Goal: Task Accomplishment & Management: Complete application form

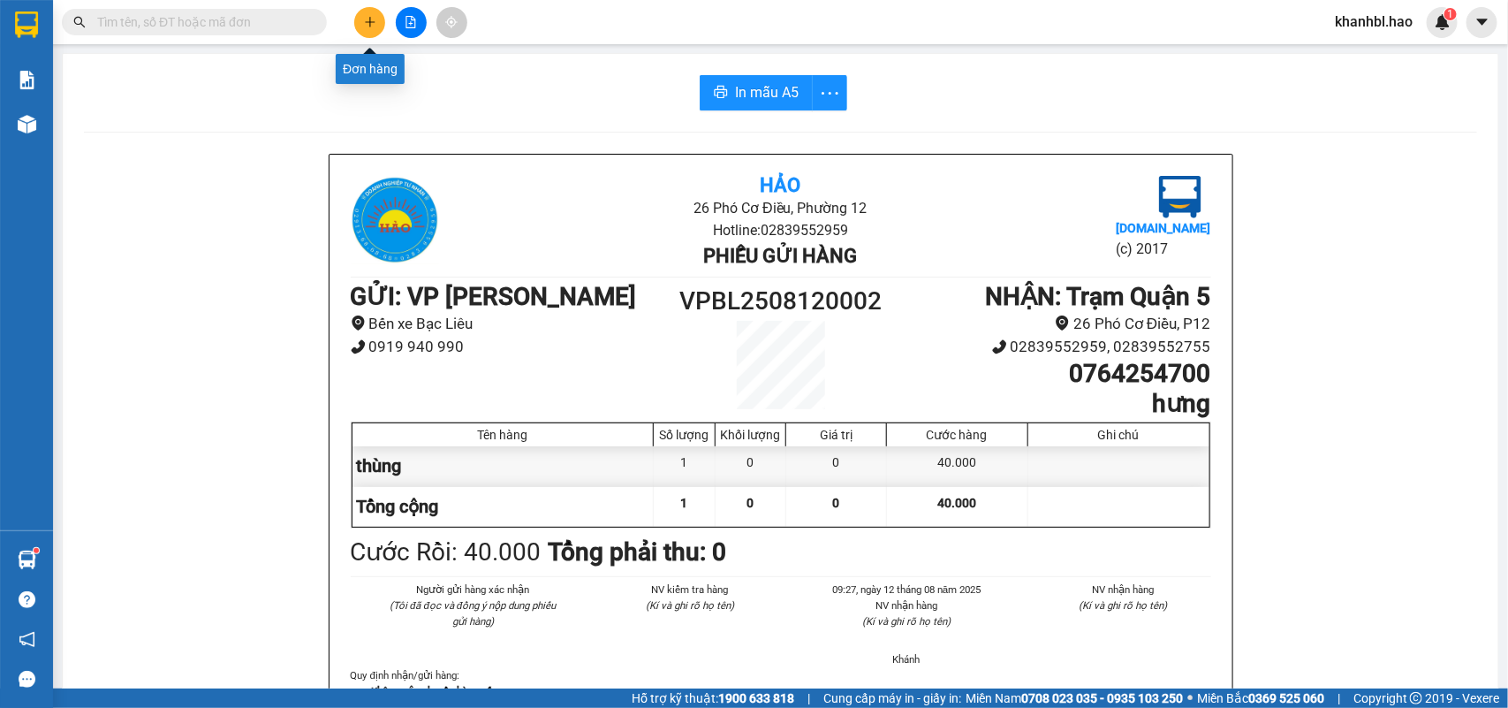
click at [371, 19] on icon "plus" at bounding box center [370, 22] width 12 height 12
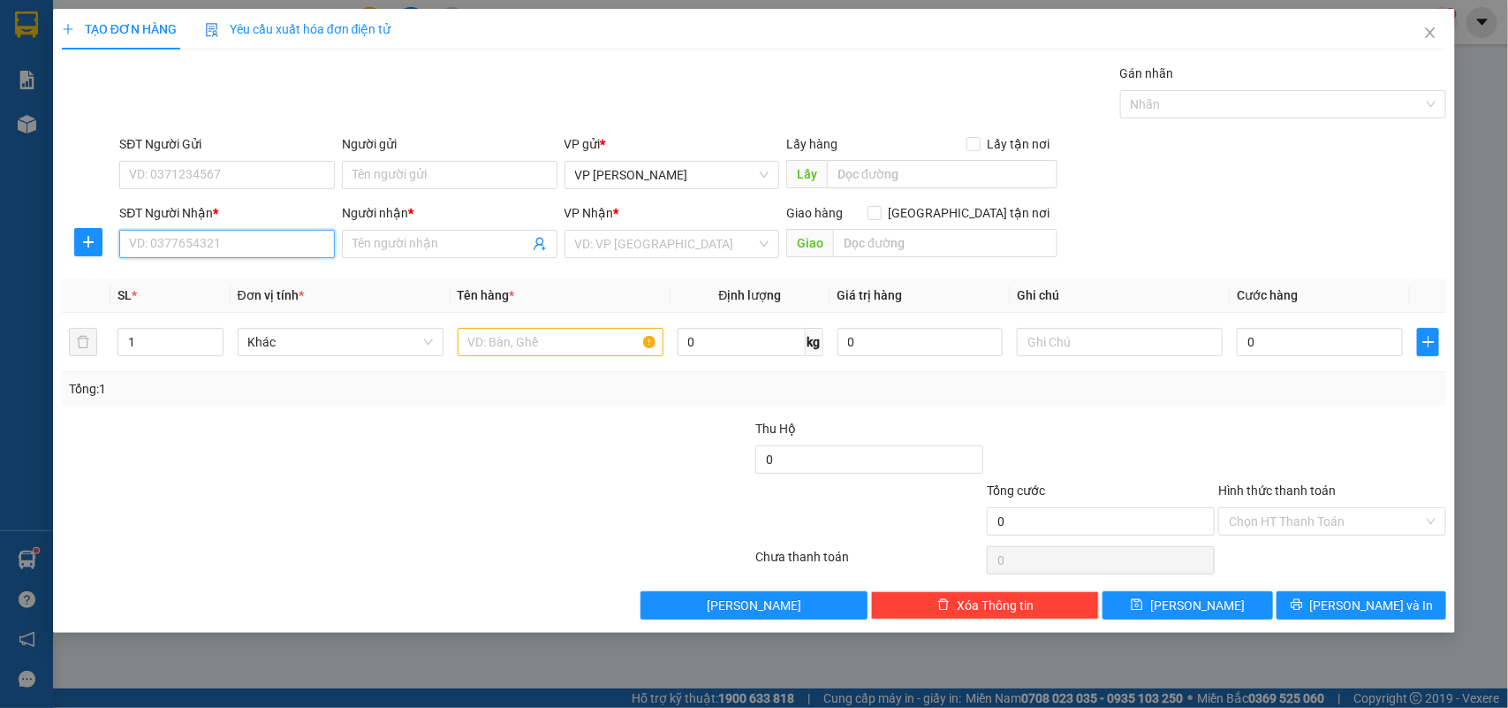
click at [245, 243] on input "SĐT Người Nhận *" at bounding box center [227, 244] width 216 height 28
type input "0946696881"
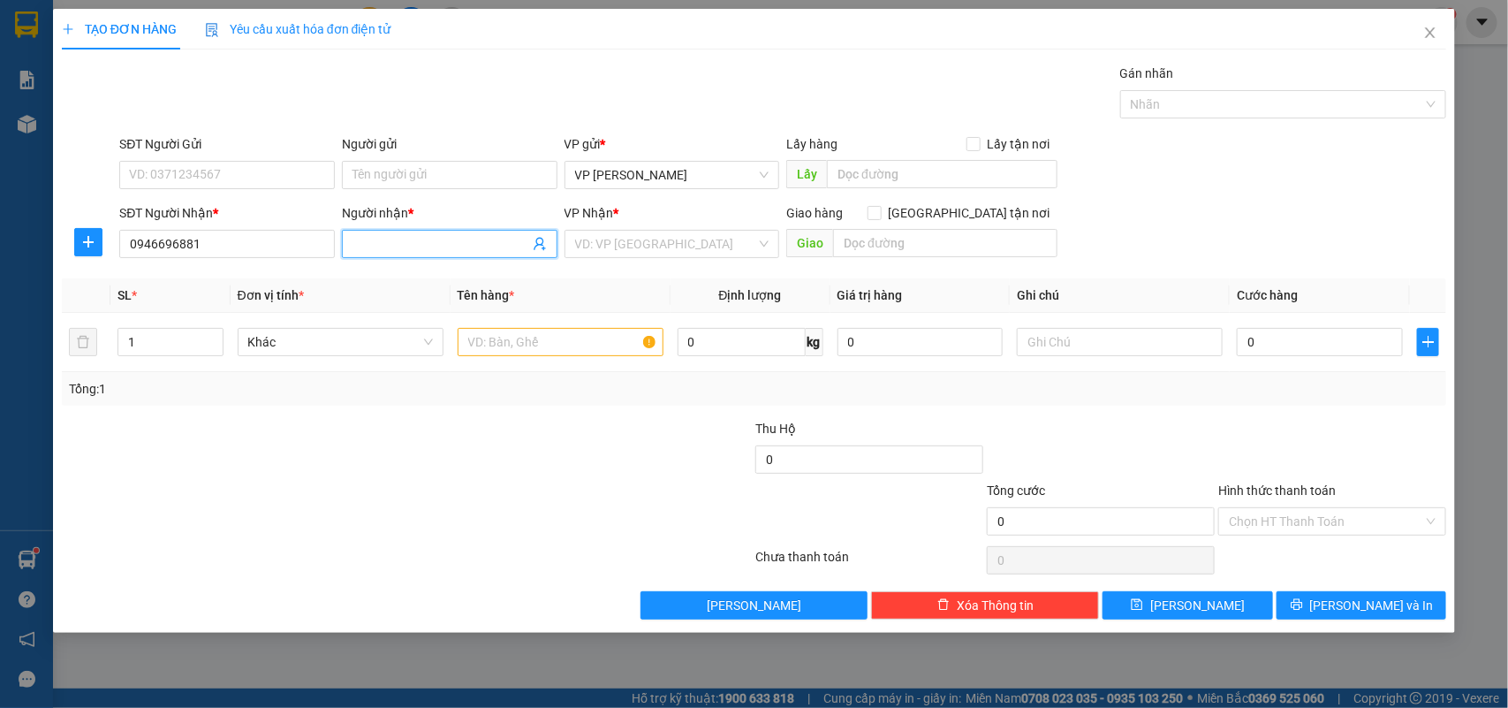
click at [402, 243] on input "Người nhận *" at bounding box center [441, 243] width 177 height 19
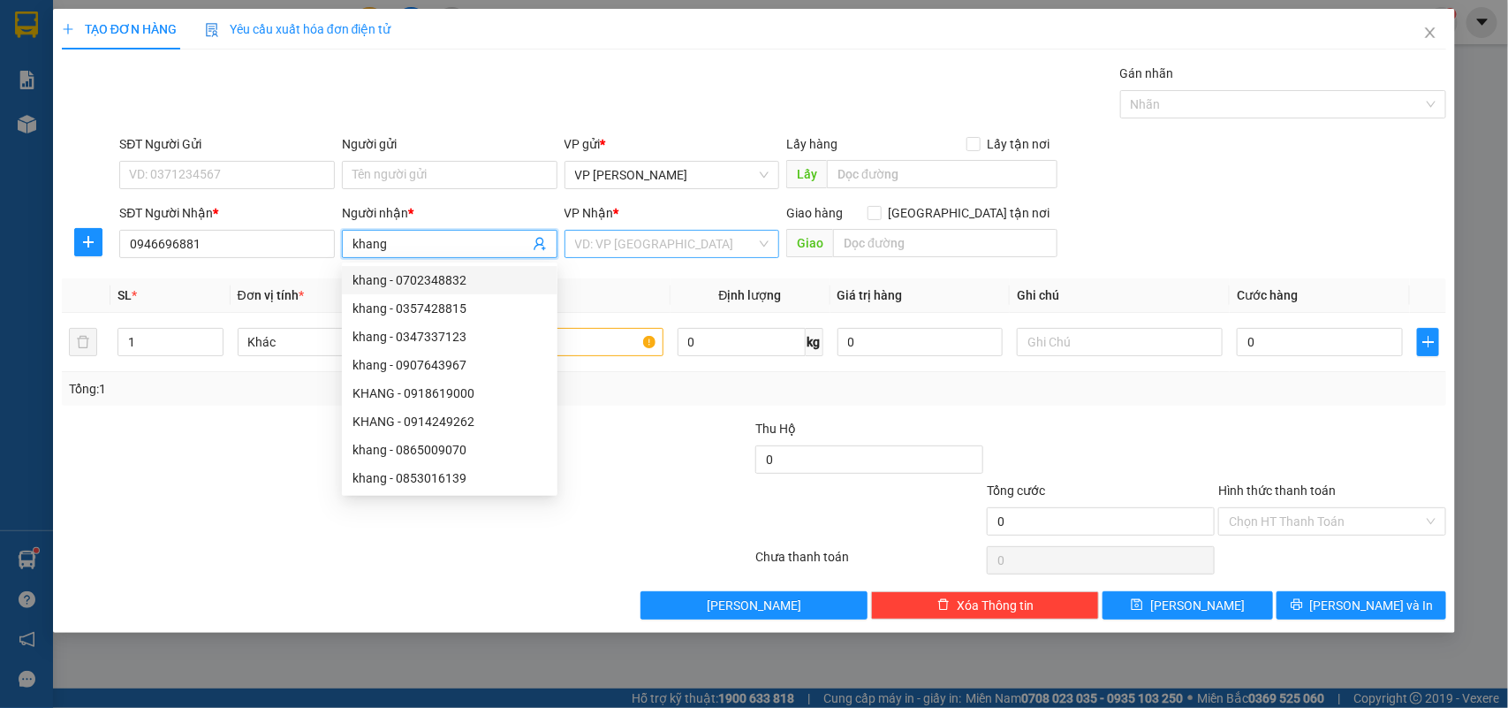
type input "khang"
click at [669, 243] on input "search" at bounding box center [666, 244] width 182 height 27
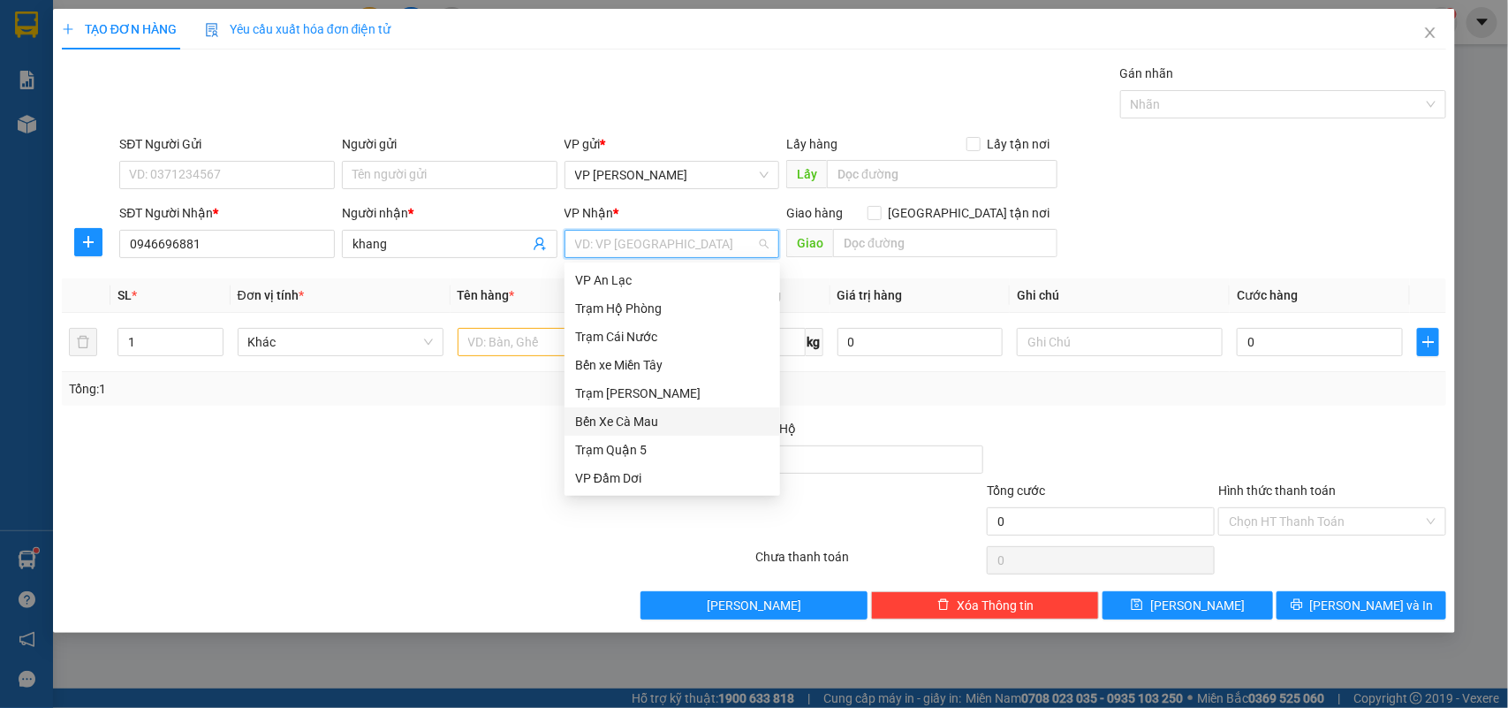
click at [645, 421] on div "Bến Xe Cà Mau" at bounding box center [672, 421] width 194 height 19
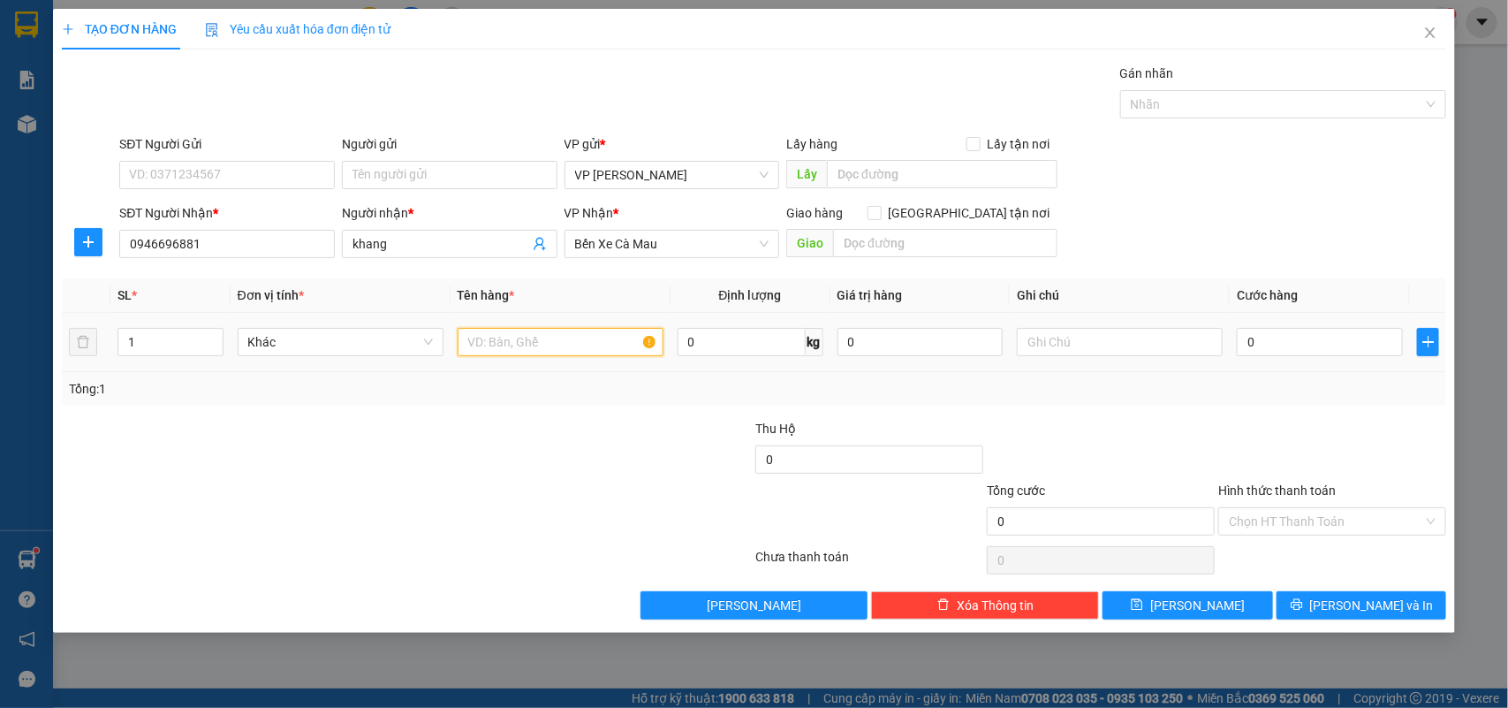
click at [561, 342] on input "text" at bounding box center [561, 342] width 206 height 28
type input "hồ sơ"
click at [908, 338] on input "0" at bounding box center [921, 342] width 166 height 28
click at [1278, 345] on input "0" at bounding box center [1320, 342] width 166 height 28
type input "003"
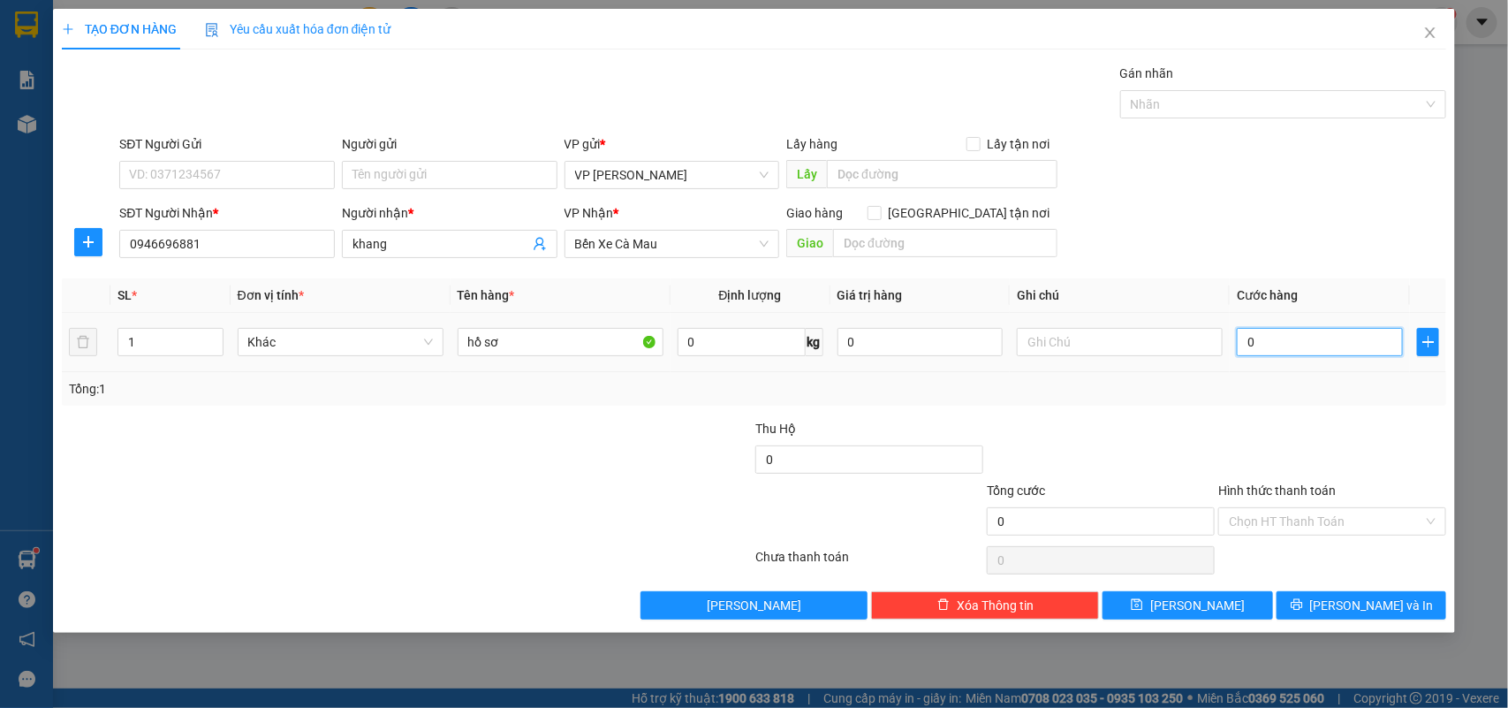
type input "3"
type input "0.030"
type input "30"
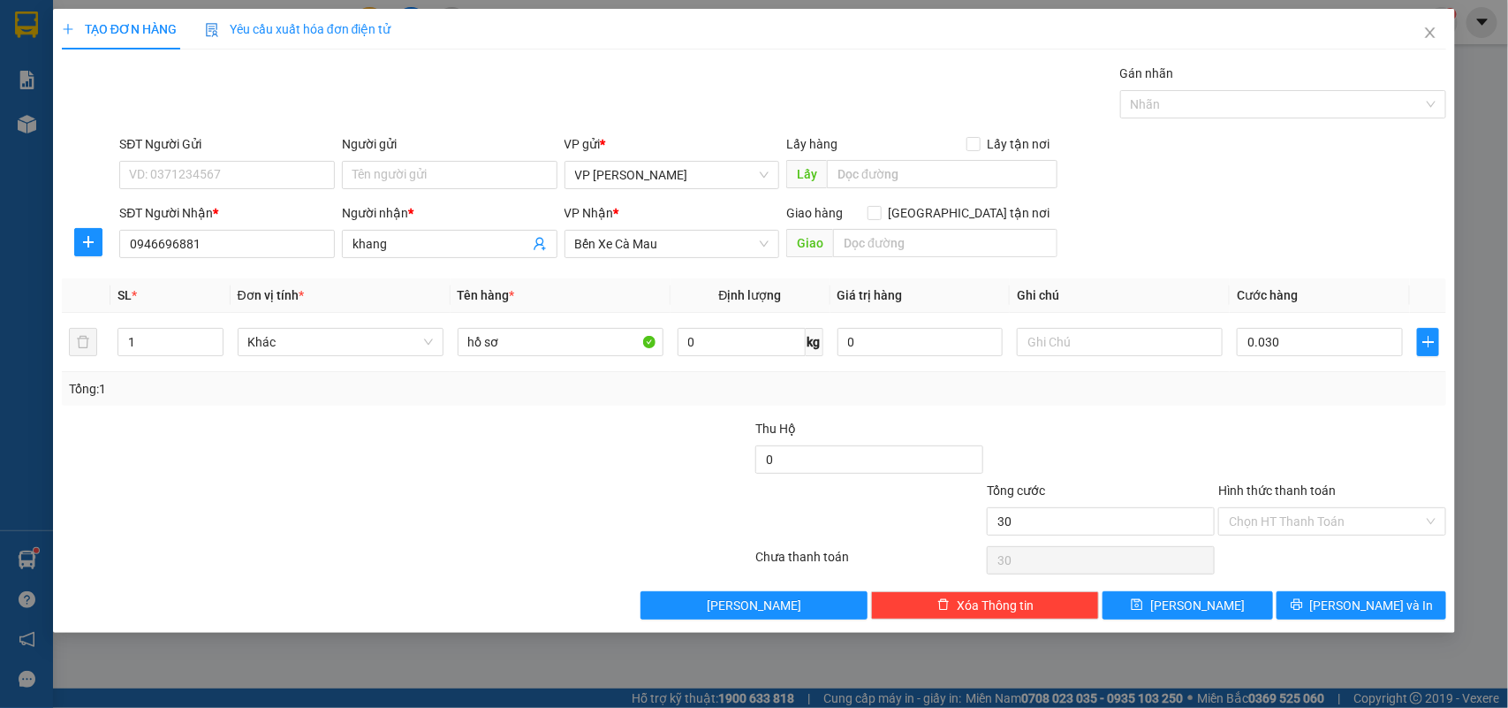
click at [1156, 443] on div at bounding box center [1101, 450] width 232 height 62
type input "30.000"
click at [1318, 606] on button "[PERSON_NAME] và In" at bounding box center [1362, 605] width 170 height 28
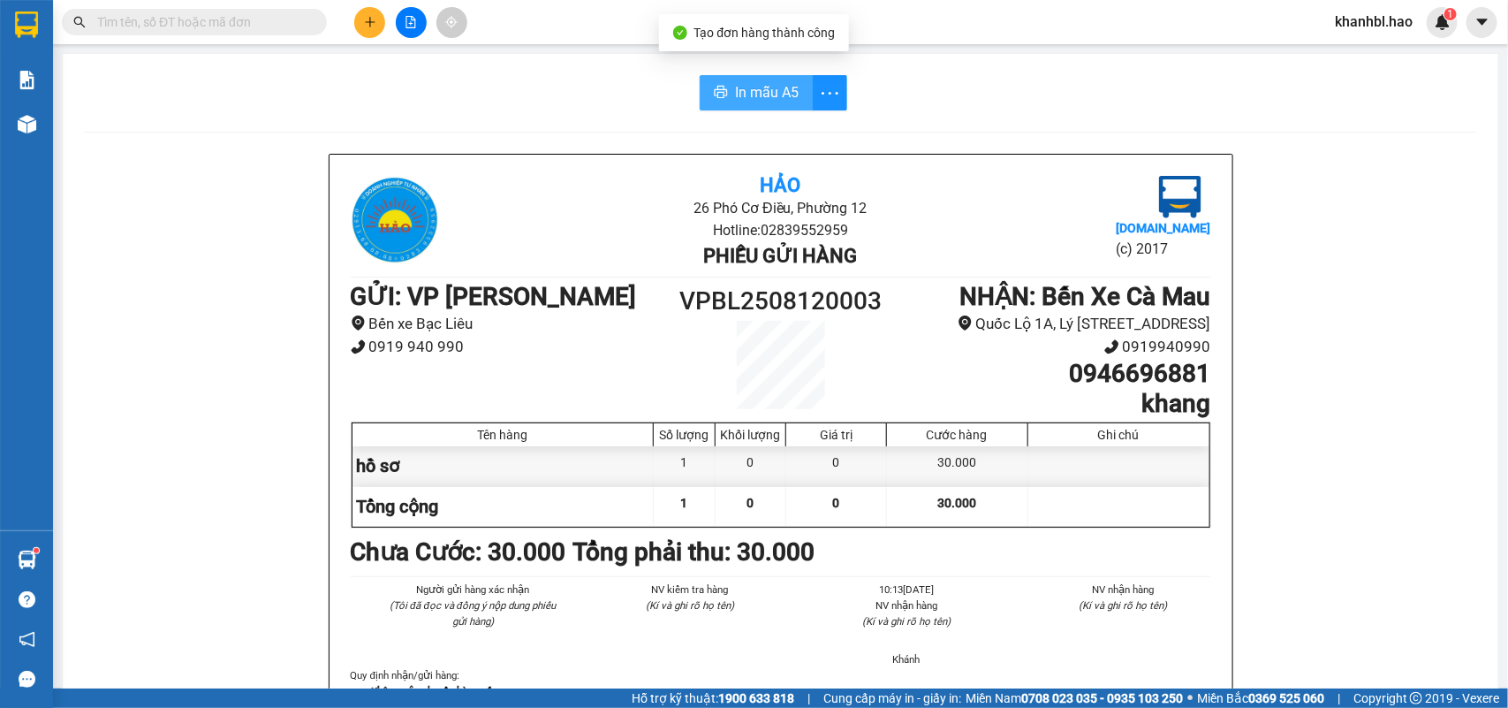
click at [764, 91] on span "In mẫu A5" at bounding box center [767, 92] width 64 height 22
click at [371, 24] on icon "plus" at bounding box center [370, 22] width 12 height 12
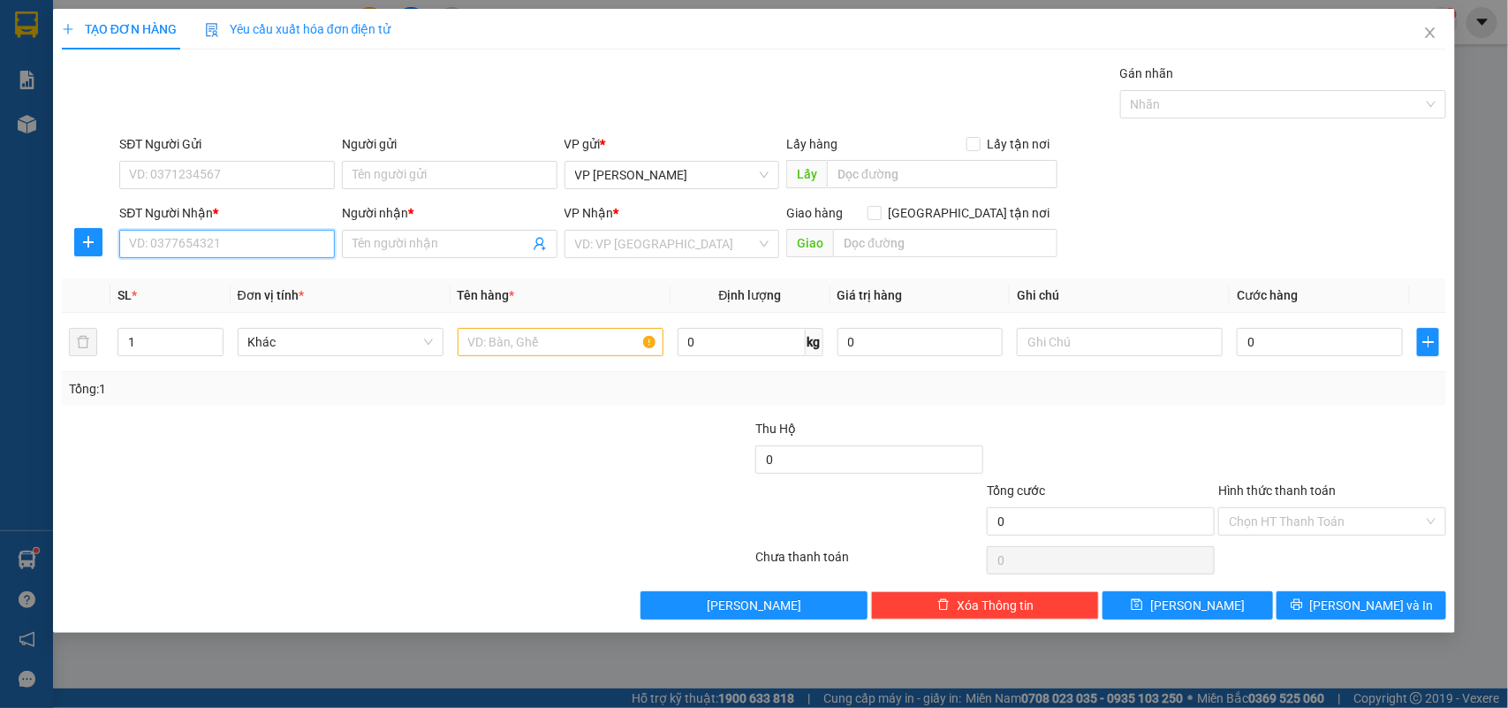
click at [204, 239] on input "SĐT Người Nhận *" at bounding box center [227, 244] width 216 height 28
type input "0944220422"
click at [457, 248] on input "Người nhận *" at bounding box center [441, 243] width 177 height 19
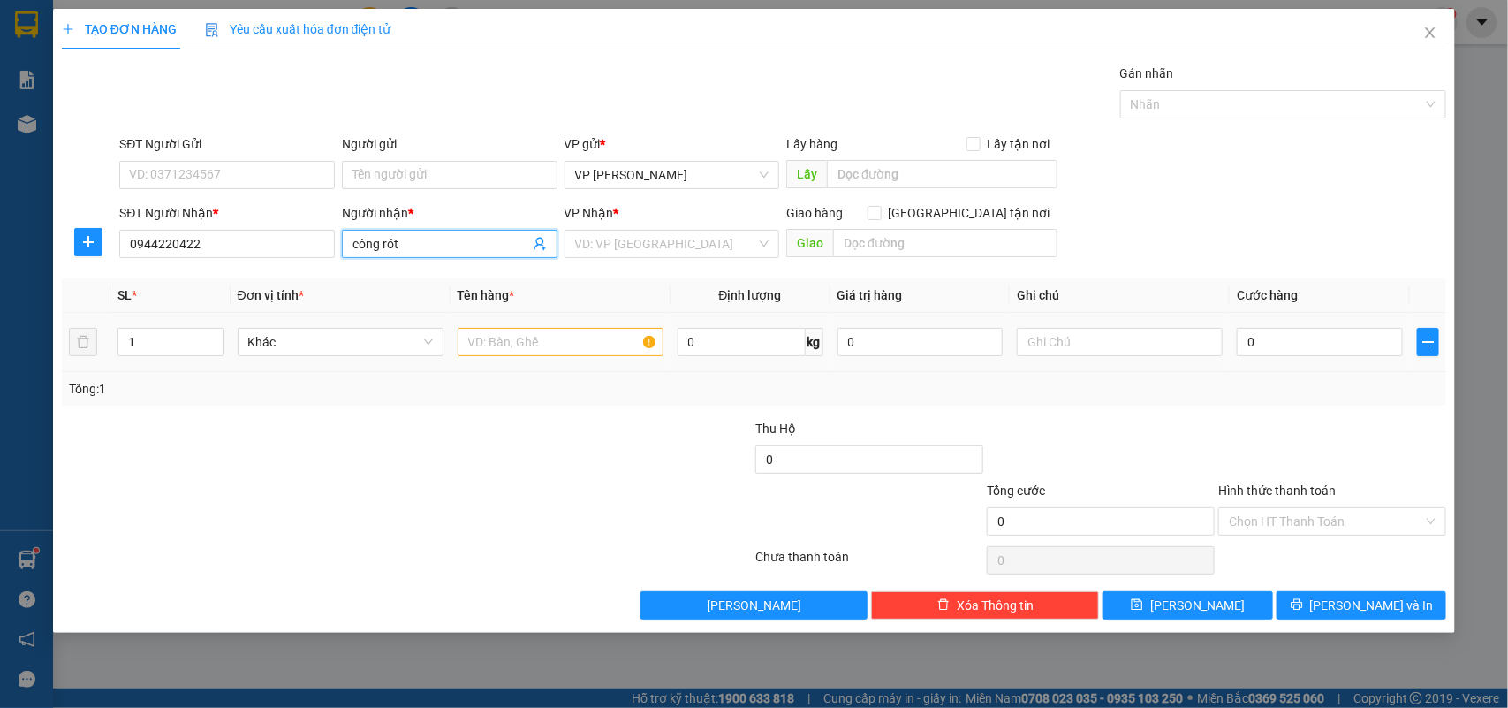
type input "công rót"
click at [536, 345] on input "text" at bounding box center [561, 342] width 206 height 28
type input "bộ cơ"
click at [748, 244] on input "search" at bounding box center [666, 244] width 182 height 27
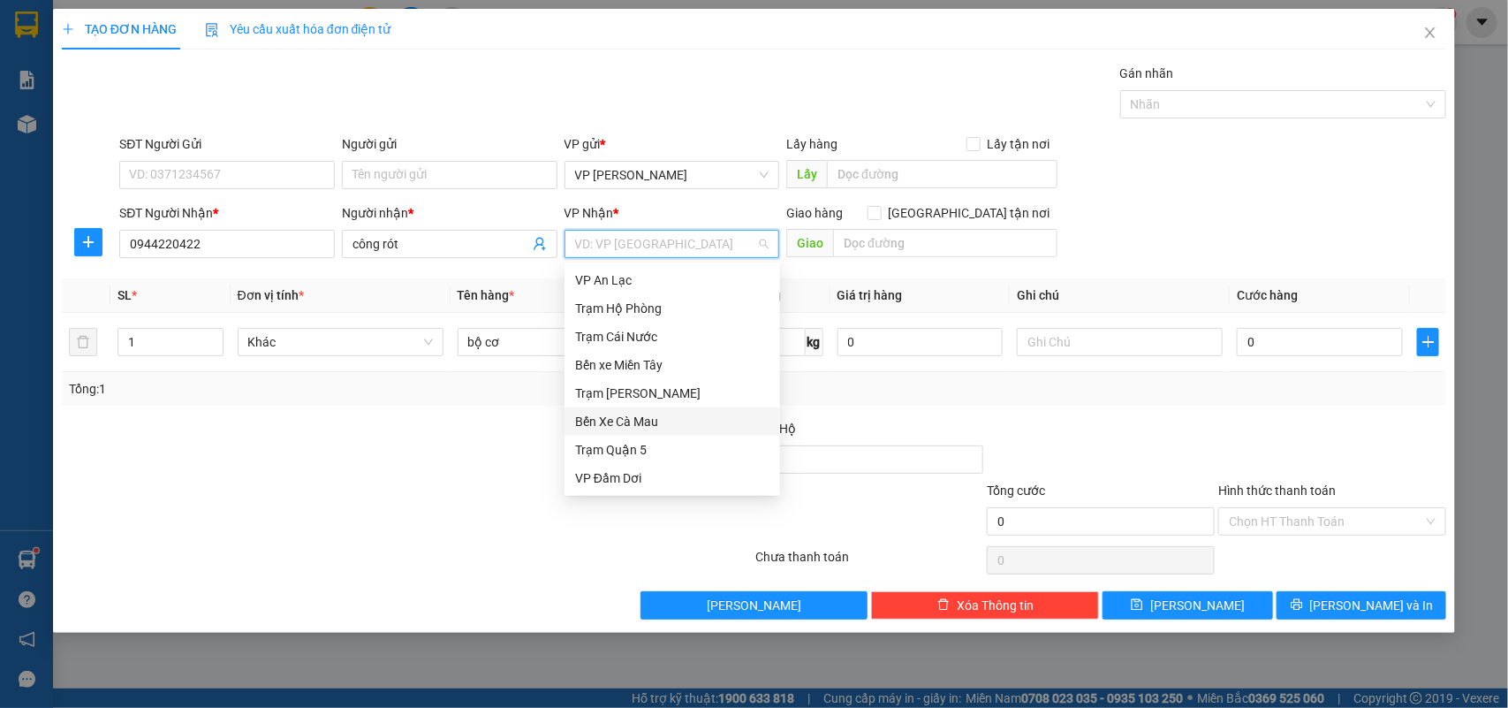
click at [648, 417] on div "Bến Xe Cà Mau" at bounding box center [672, 421] width 194 height 19
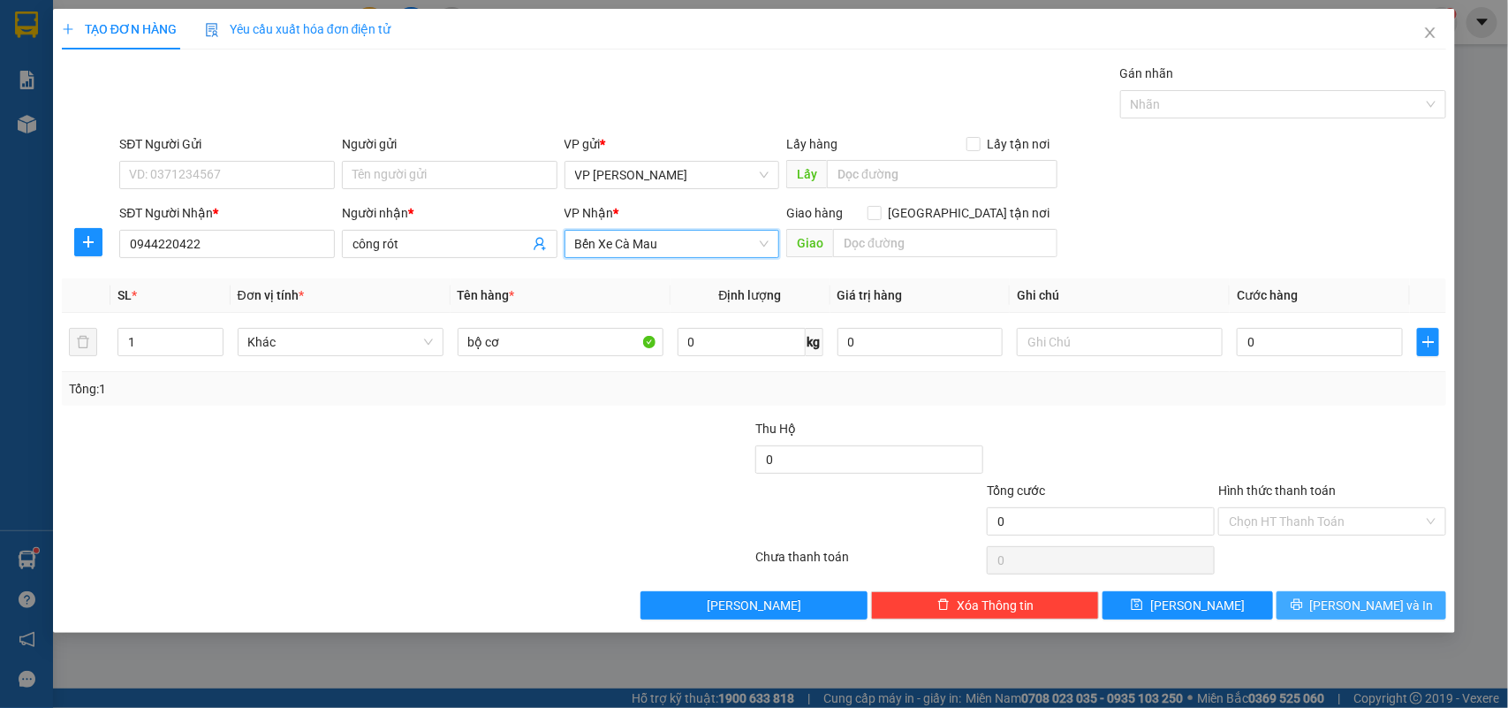
click at [1348, 603] on span "[PERSON_NAME] và In" at bounding box center [1372, 605] width 124 height 19
click at [1290, 521] on input "Hình thức thanh toán" at bounding box center [1326, 521] width 194 height 27
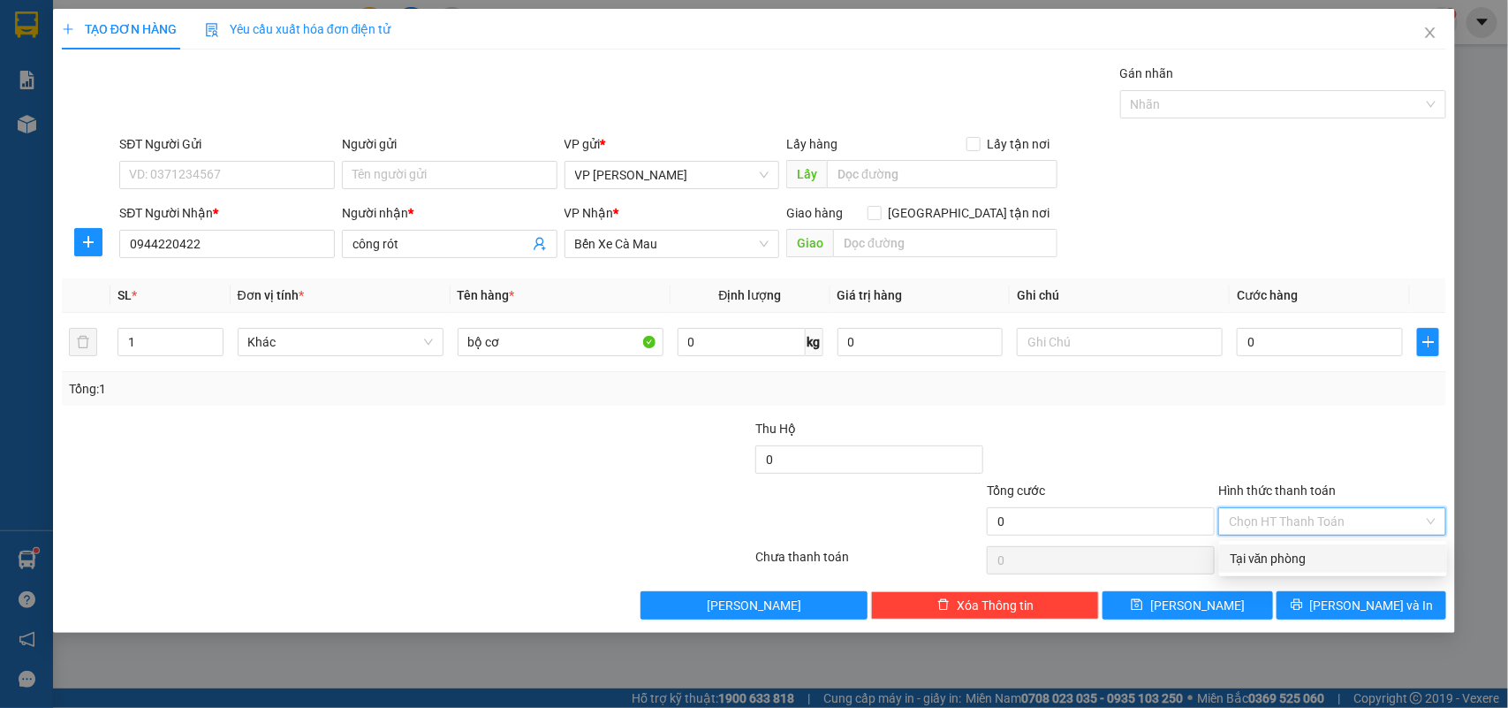
click at [1256, 558] on div "Tại văn phòng" at bounding box center [1333, 558] width 207 height 19
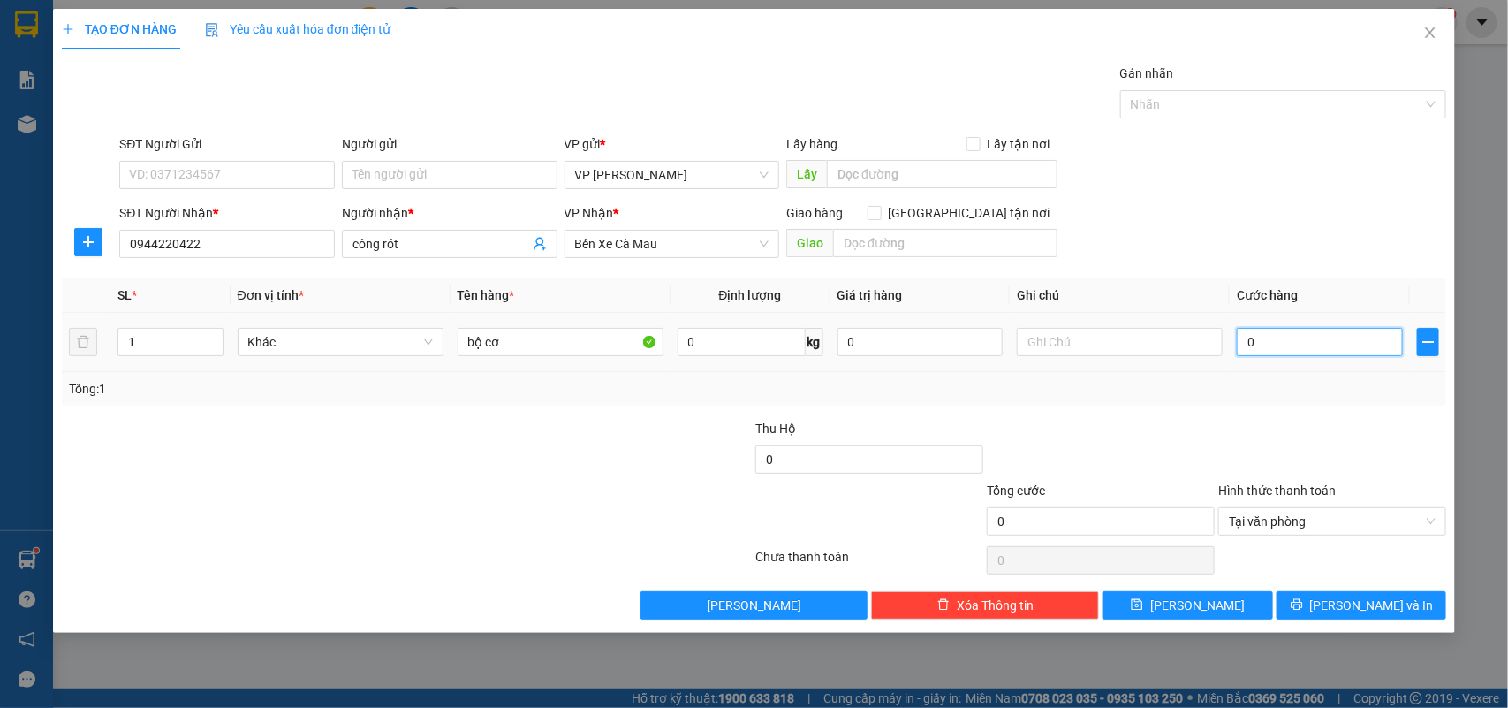
click at [1268, 340] on input "0" at bounding box center [1320, 342] width 166 height 28
type input "004"
type input "4"
type input "0.040"
type input "40"
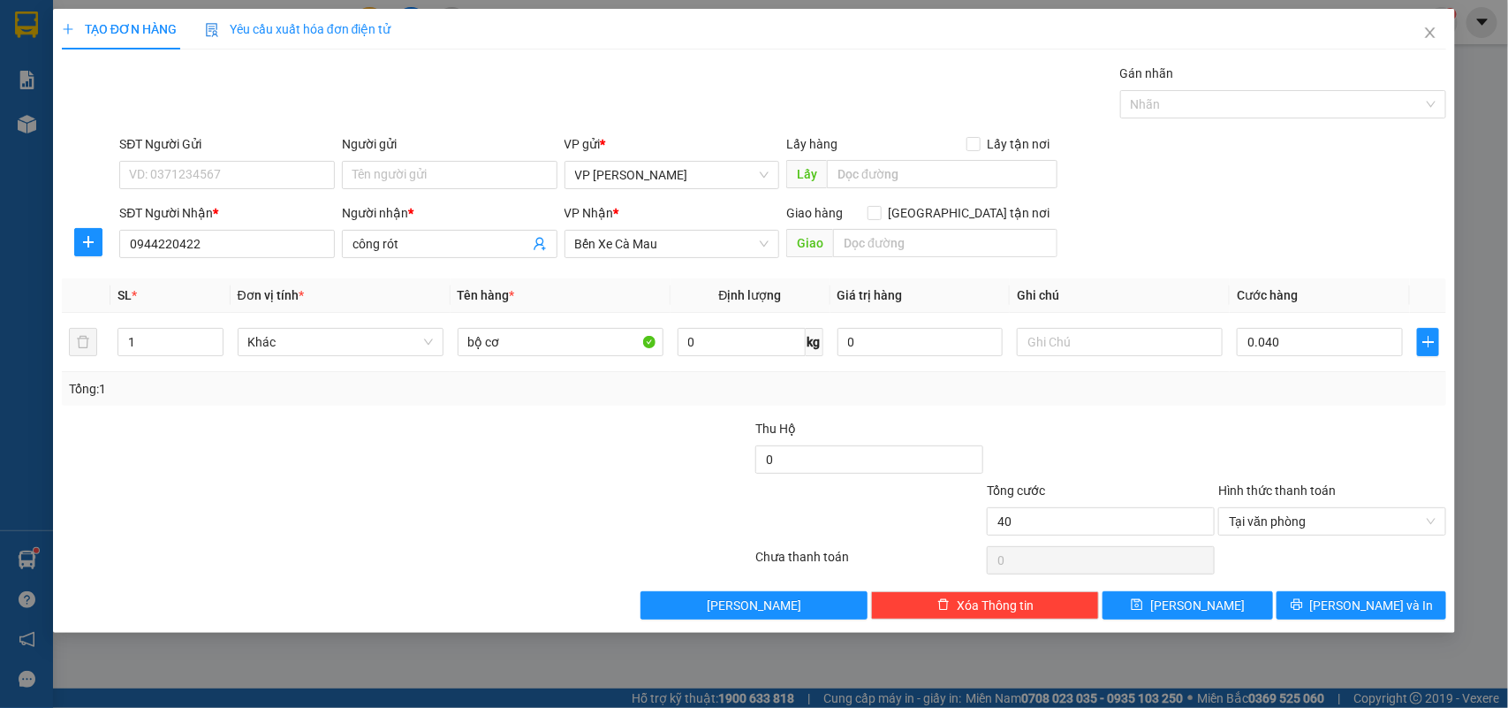
click at [1237, 422] on div at bounding box center [1333, 450] width 232 height 62
type input "40.000"
click at [1321, 605] on button "[PERSON_NAME] và In" at bounding box center [1362, 605] width 170 height 28
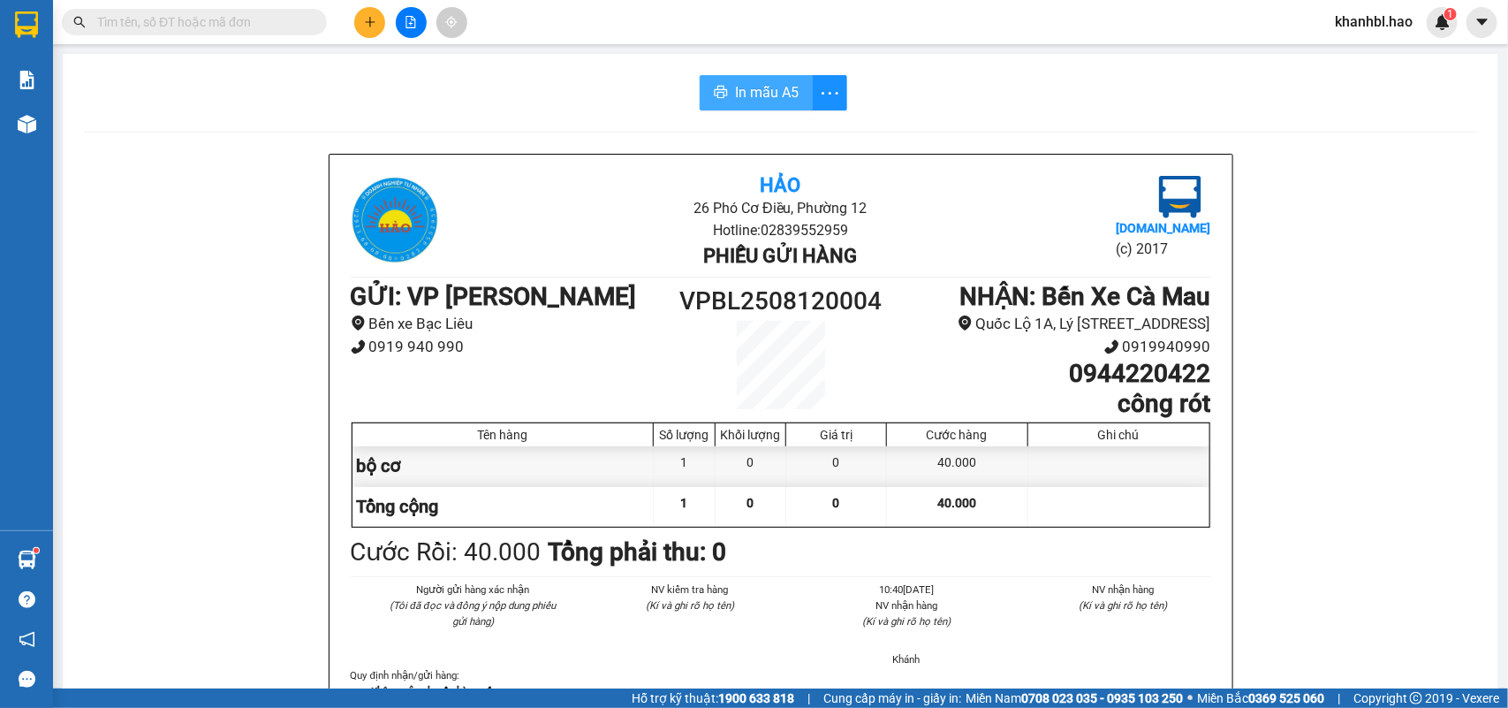
click at [748, 93] on span "In mẫu A5" at bounding box center [767, 92] width 64 height 22
